Goal: Check status

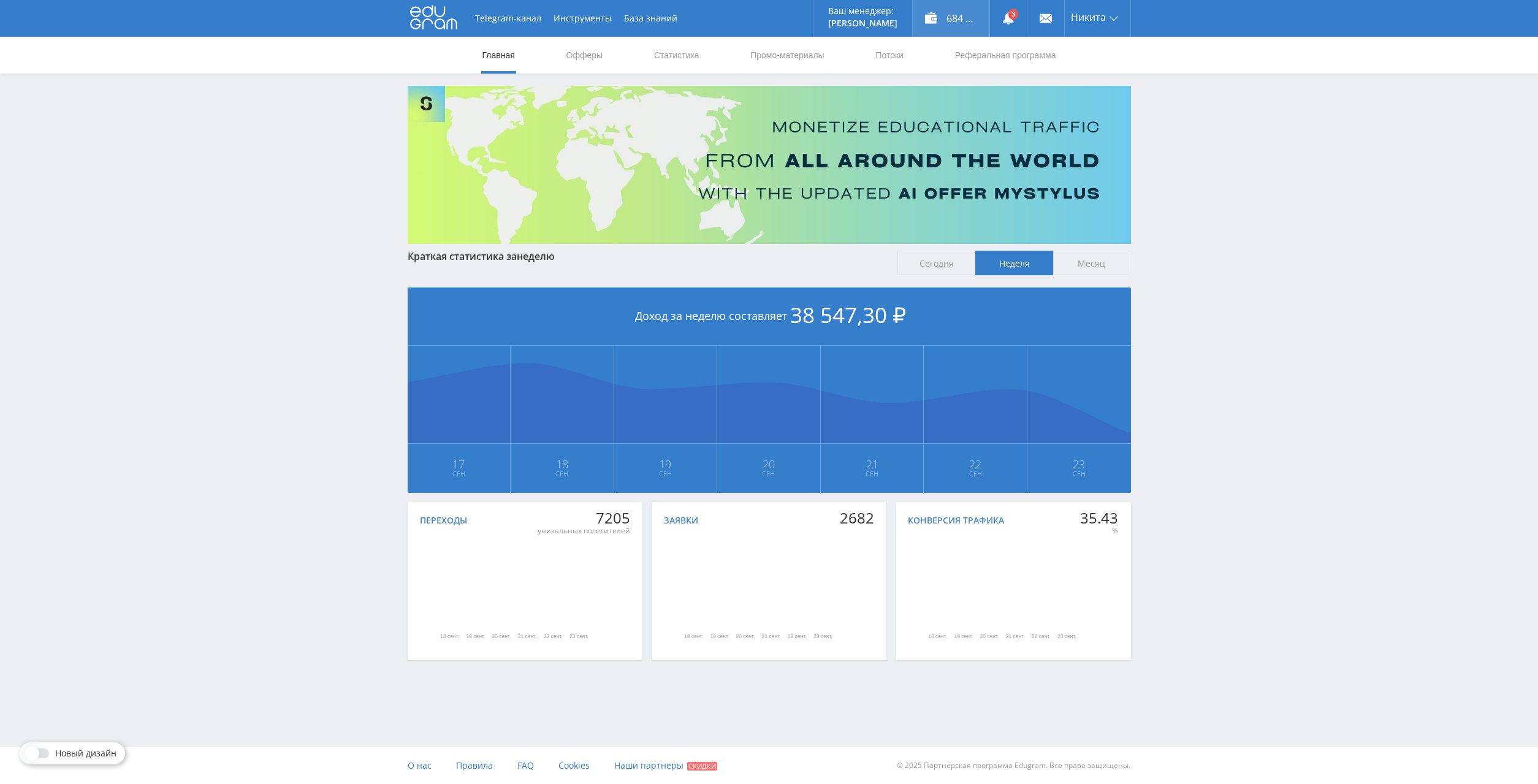
click at [935, 14] on div "684 197,00 ₽" at bounding box center [951, 18] width 76 height 37
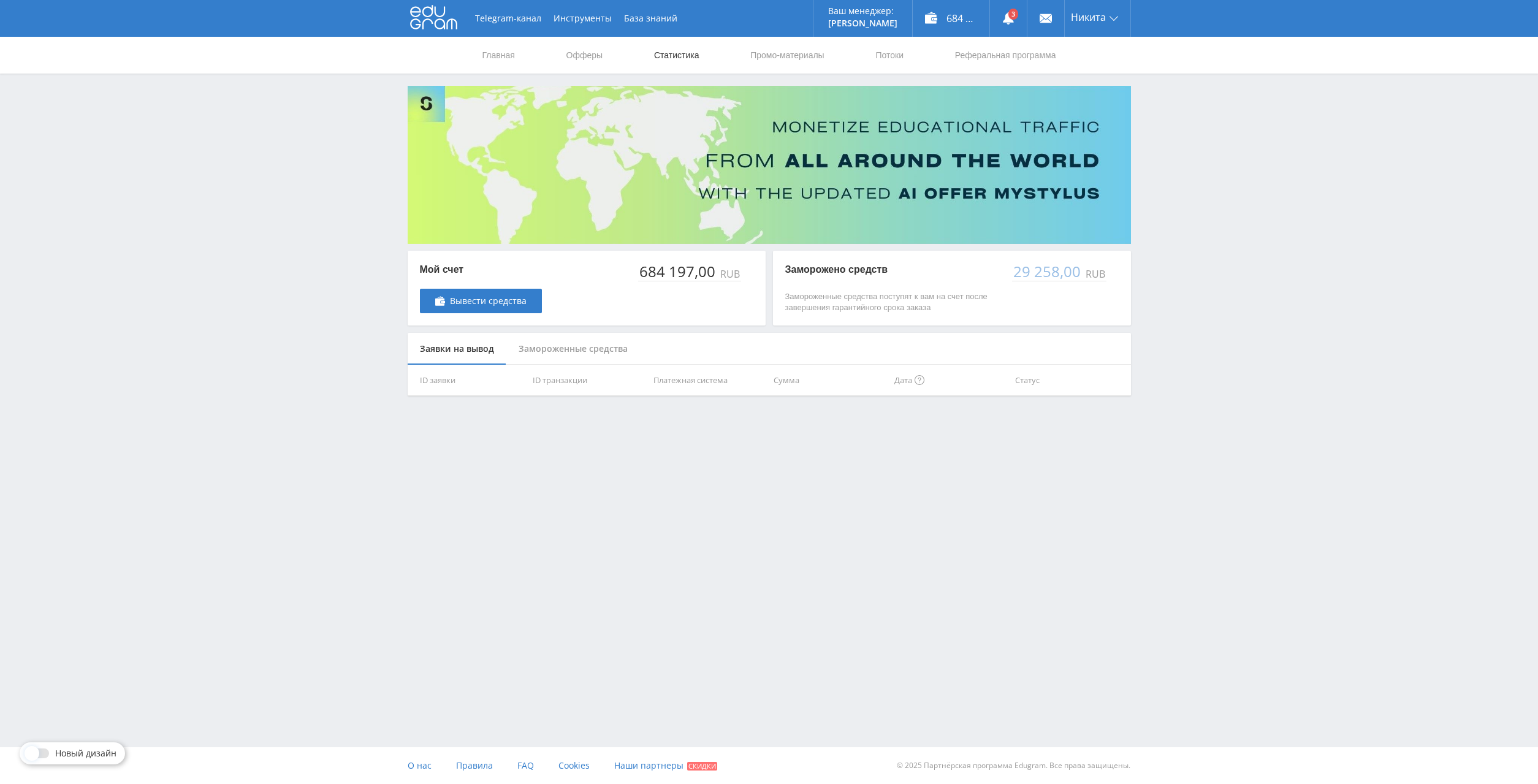
click at [687, 51] on link "Статистика" at bounding box center [676, 55] width 47 height 37
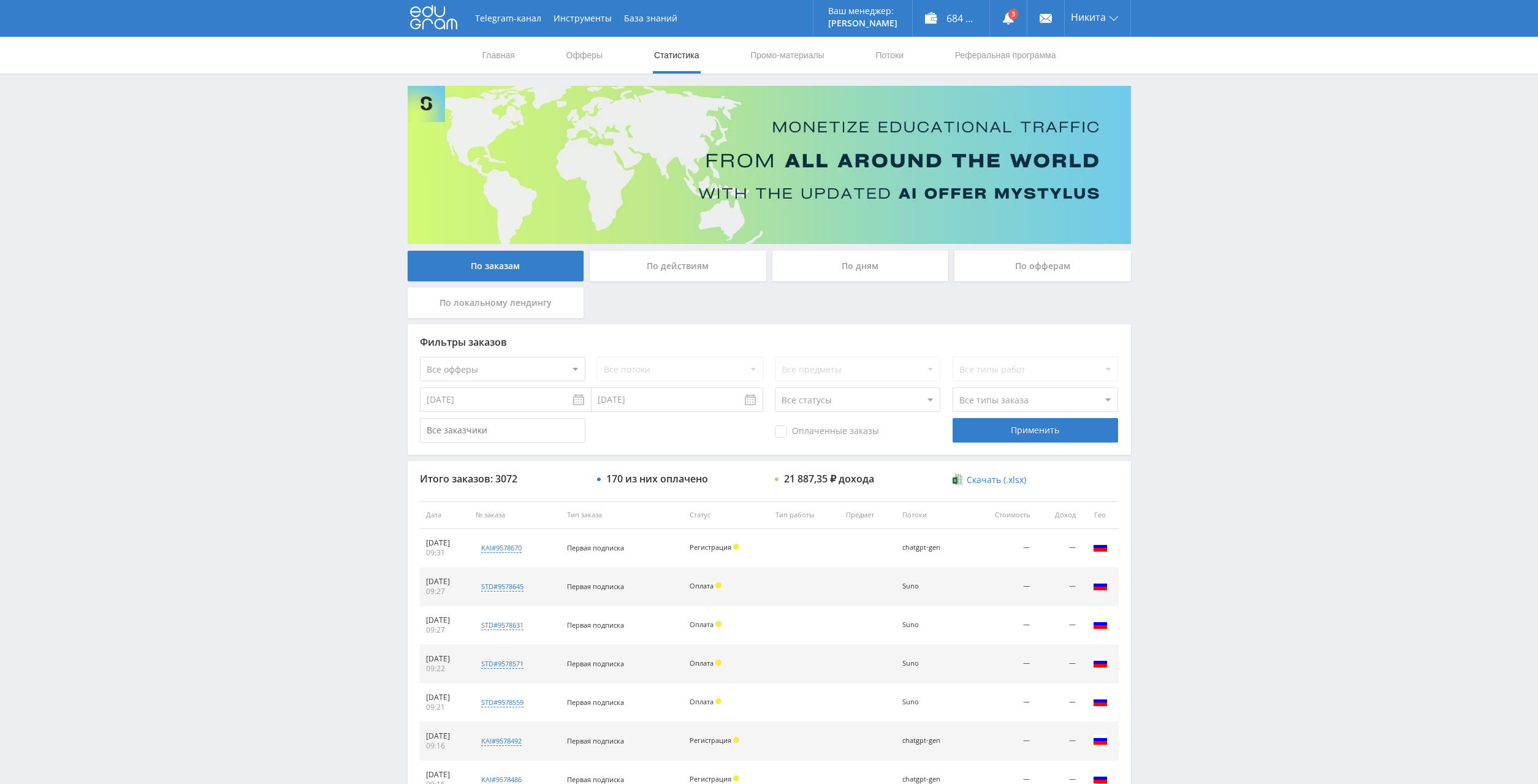
click at [862, 258] on div "По дням" at bounding box center [861, 266] width 177 height 31
click at [0, 0] on input "По дням" at bounding box center [0, 0] width 0 height 0
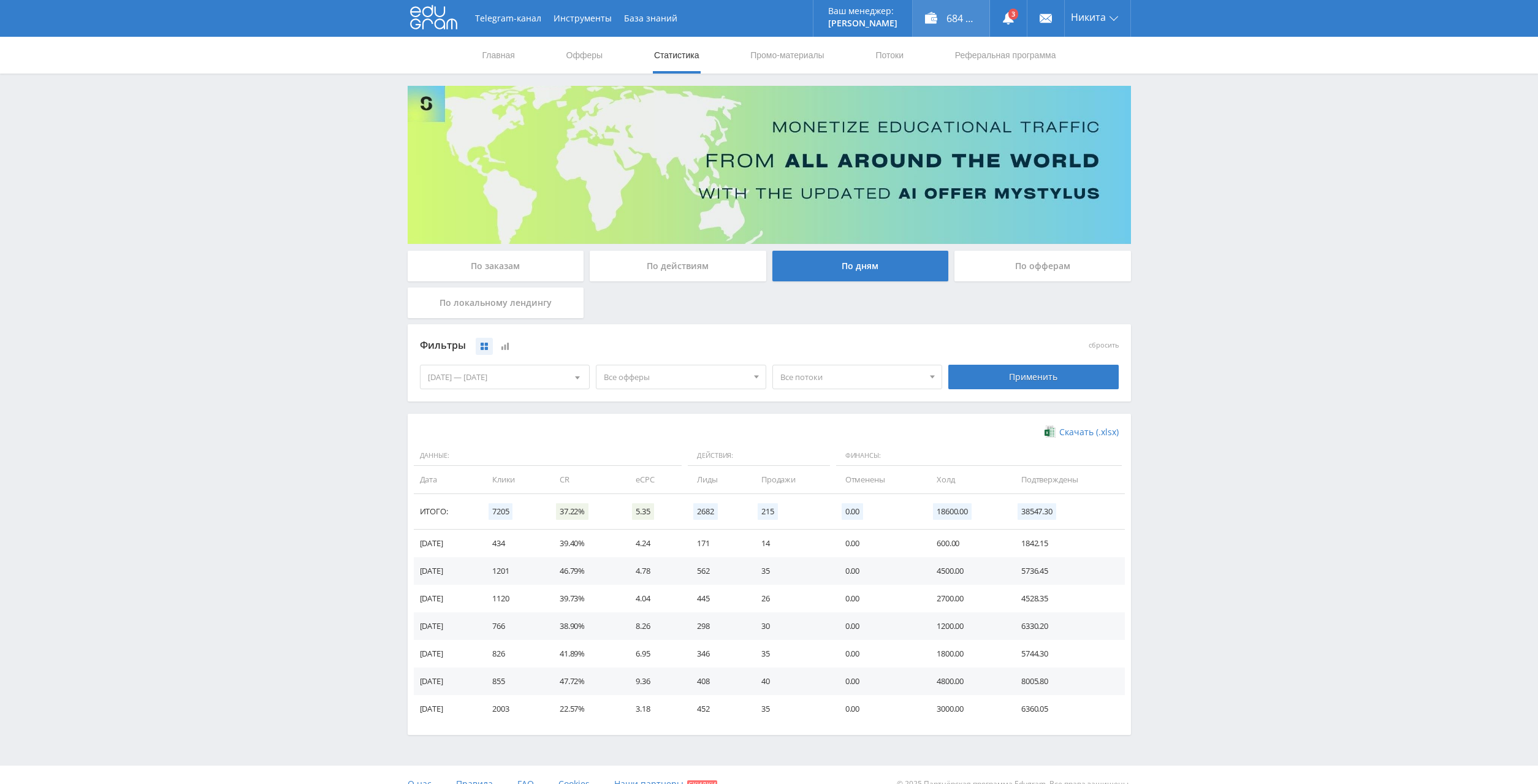
click at [945, 10] on div "684 197,00 ₽" at bounding box center [951, 18] width 76 height 37
